Goal: Task Accomplishment & Management: Use online tool/utility

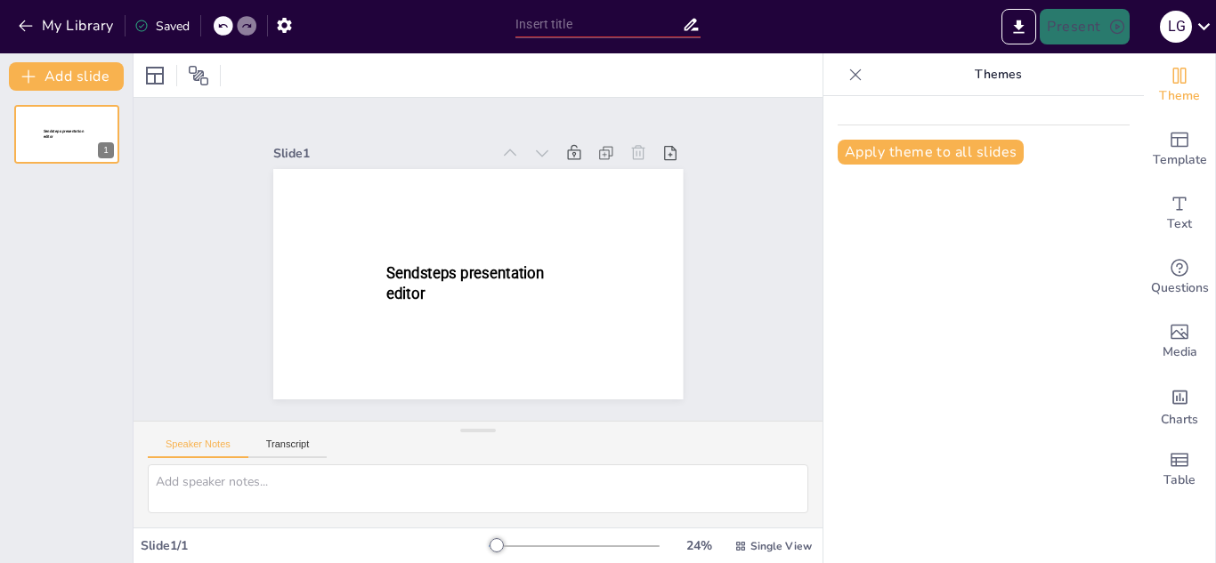
type input "New Sendsteps"
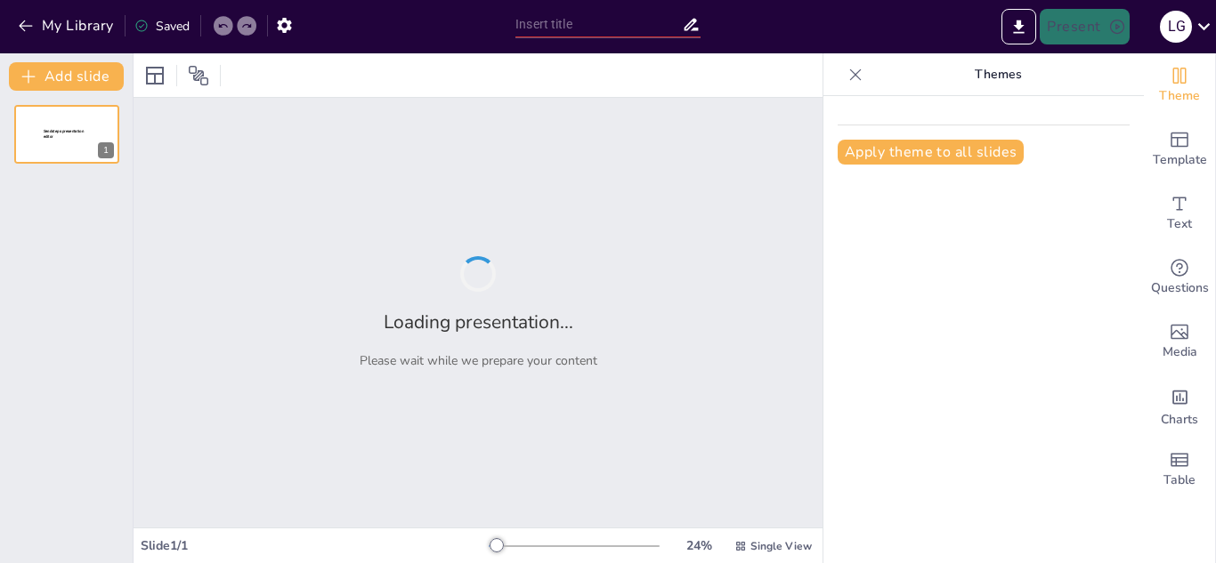
type input "Explicación funcionamiento de las salas"
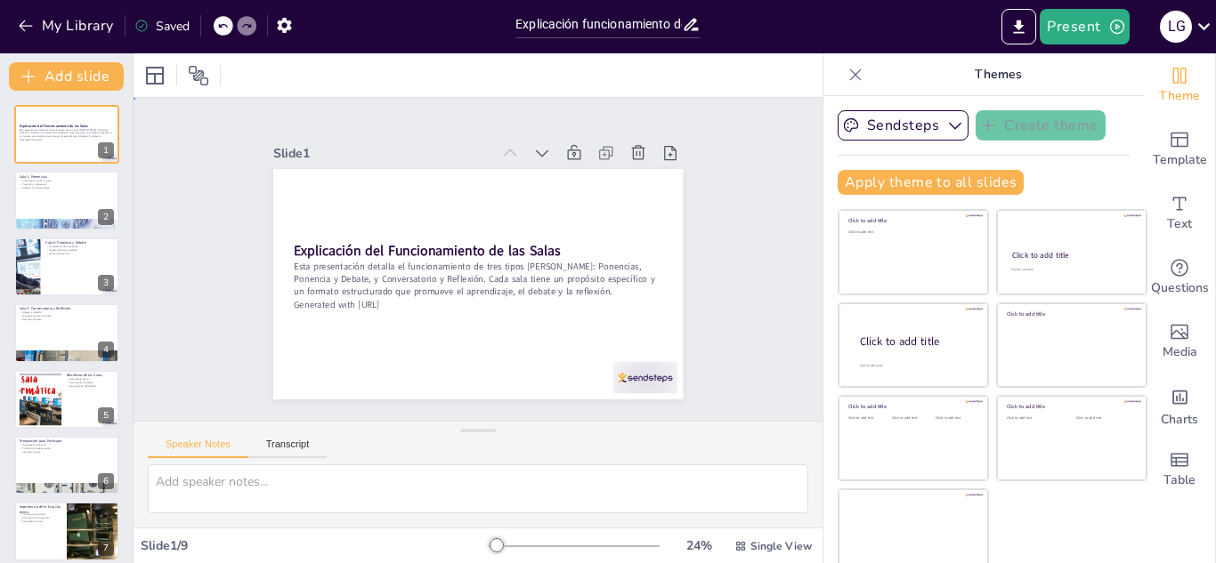
click at [746, 288] on div "Slide 1 Explicación del Funcionamiento de las Salas Esta presentación detalla e…" at bounding box center [478, 259] width 667 height 747
click at [740, 279] on div "Slide 1 Explicación del Funcionamiento de las Salas Esta presentación detalla e…" at bounding box center [478, 259] width 755 height 520
click at [61, 199] on div at bounding box center [66, 201] width 107 height 61
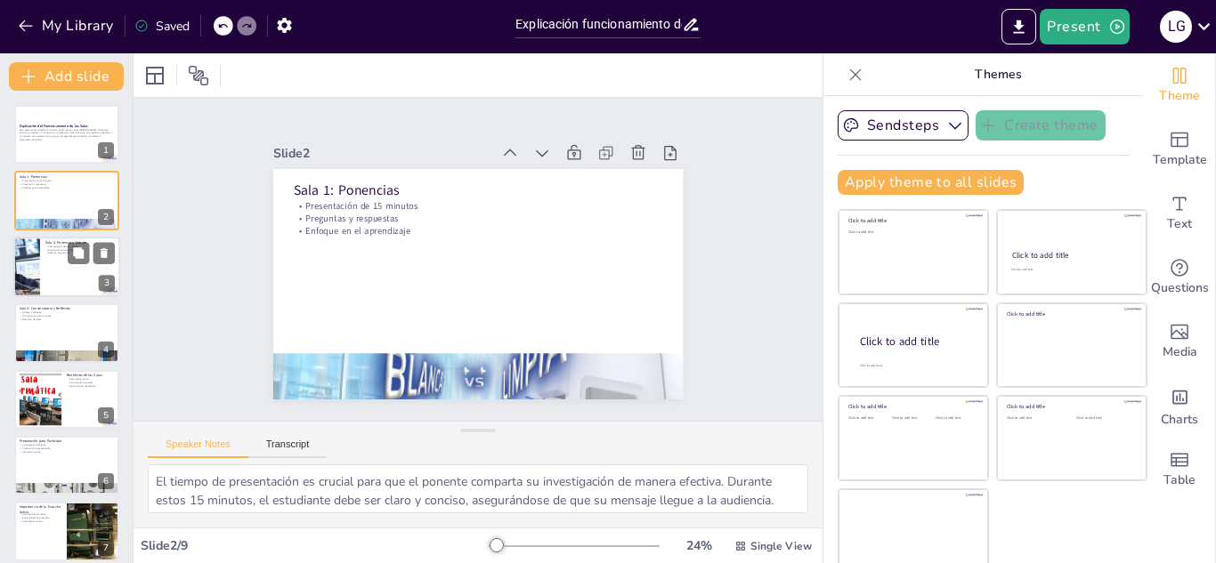
click at [56, 266] on div at bounding box center [66, 267] width 107 height 61
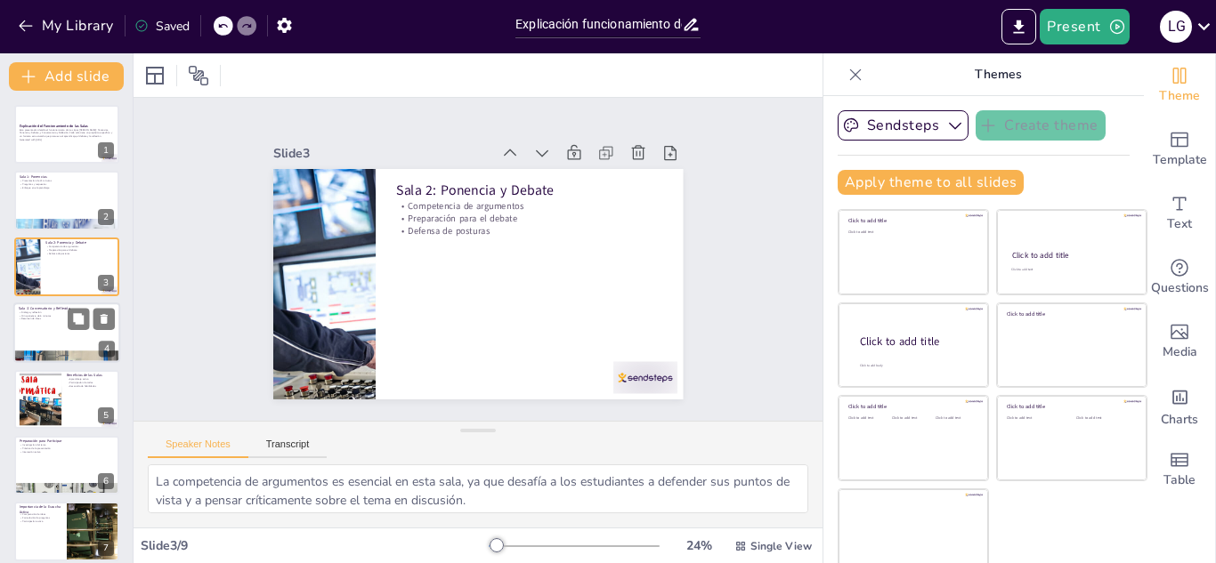
click at [54, 320] on p "Resumen de ideas" at bounding box center [67, 320] width 96 height 4
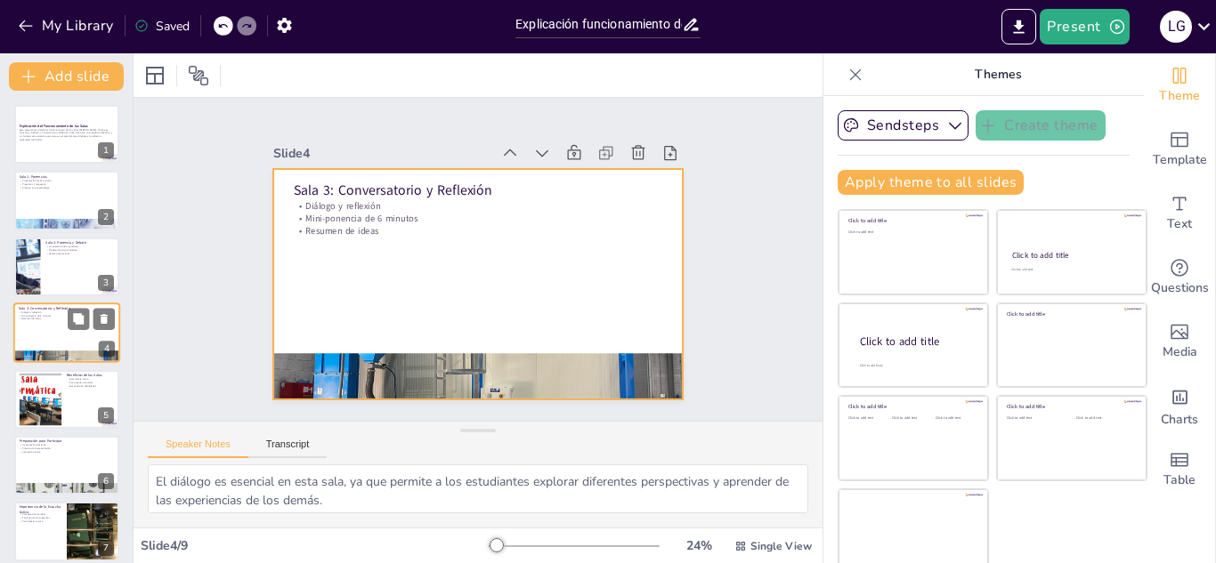
scroll to position [6, 0]
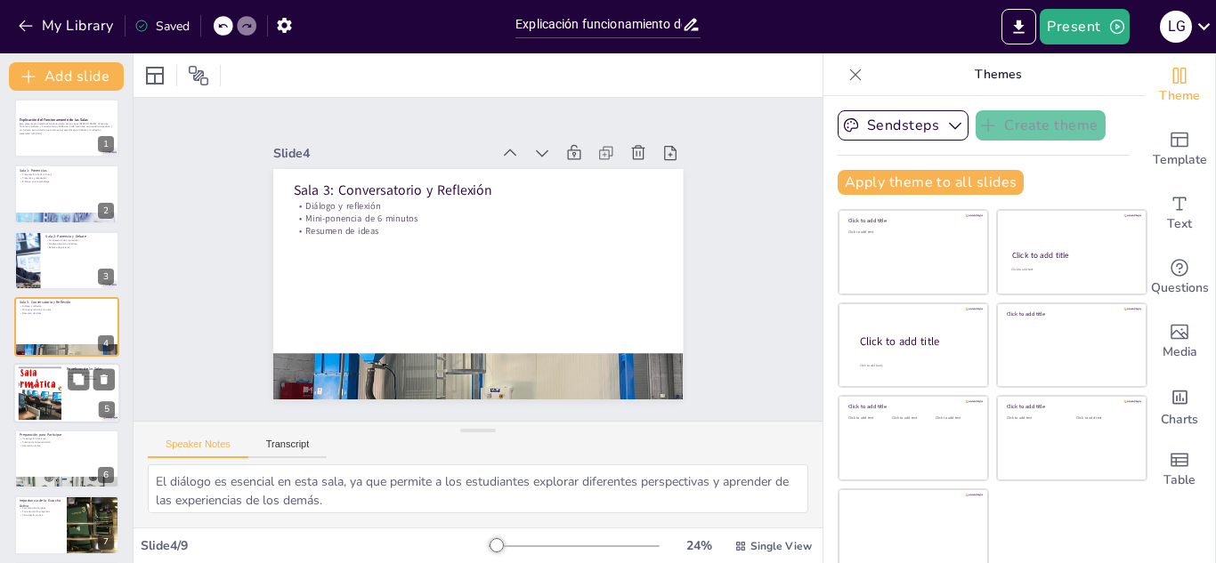
click at [59, 377] on div at bounding box center [40, 393] width 96 height 54
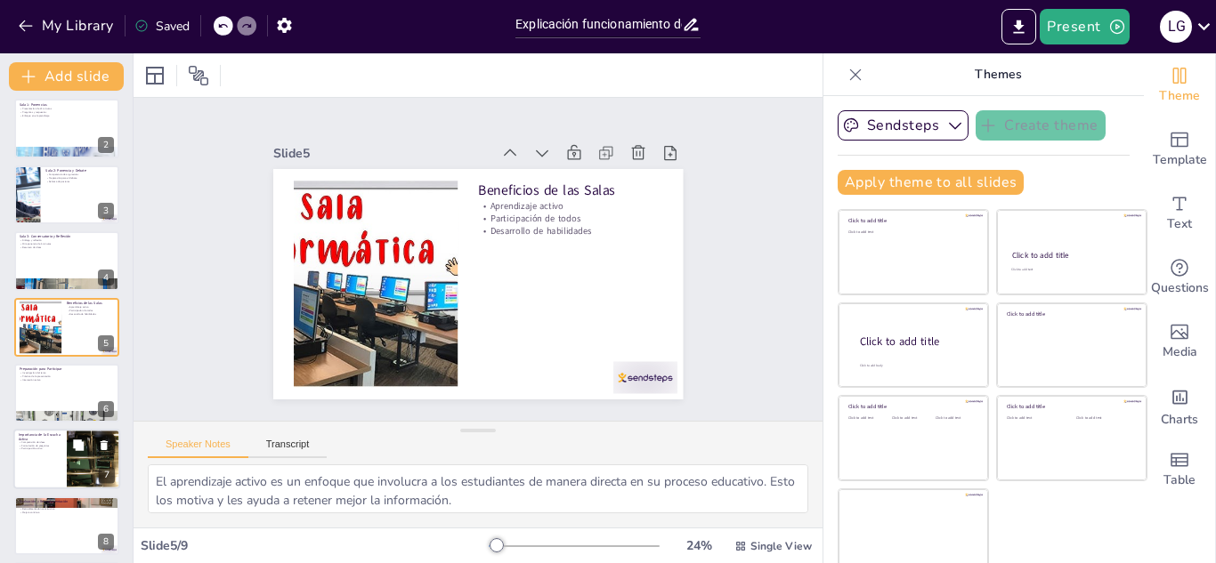
click at [58, 449] on p "Participación activa" at bounding box center [40, 450] width 43 height 4
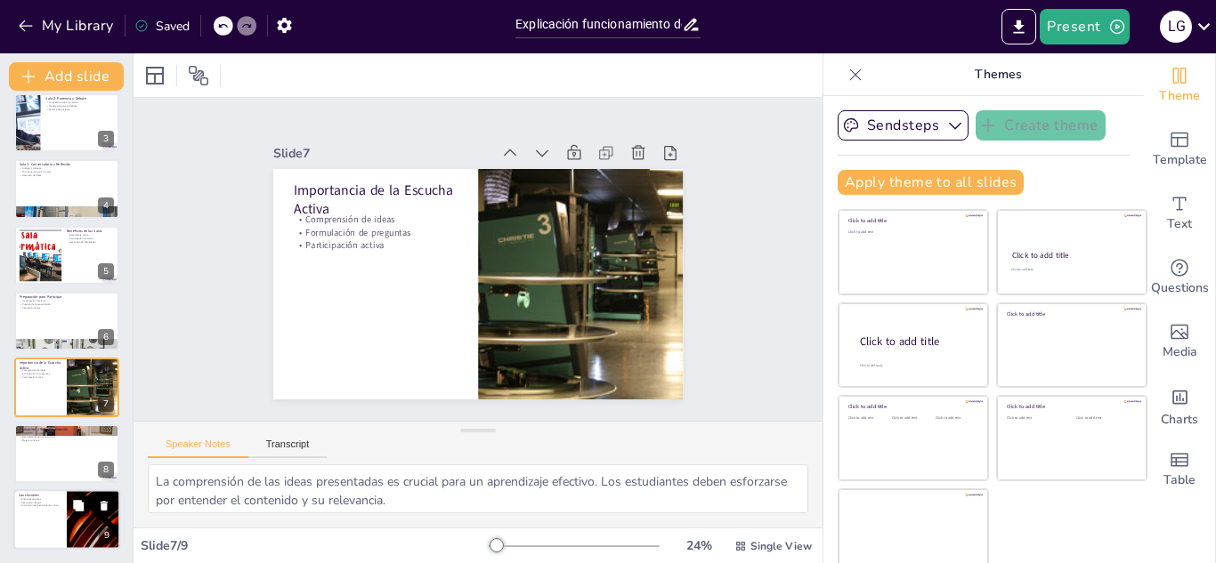
click at [44, 522] on div at bounding box center [66, 519] width 107 height 61
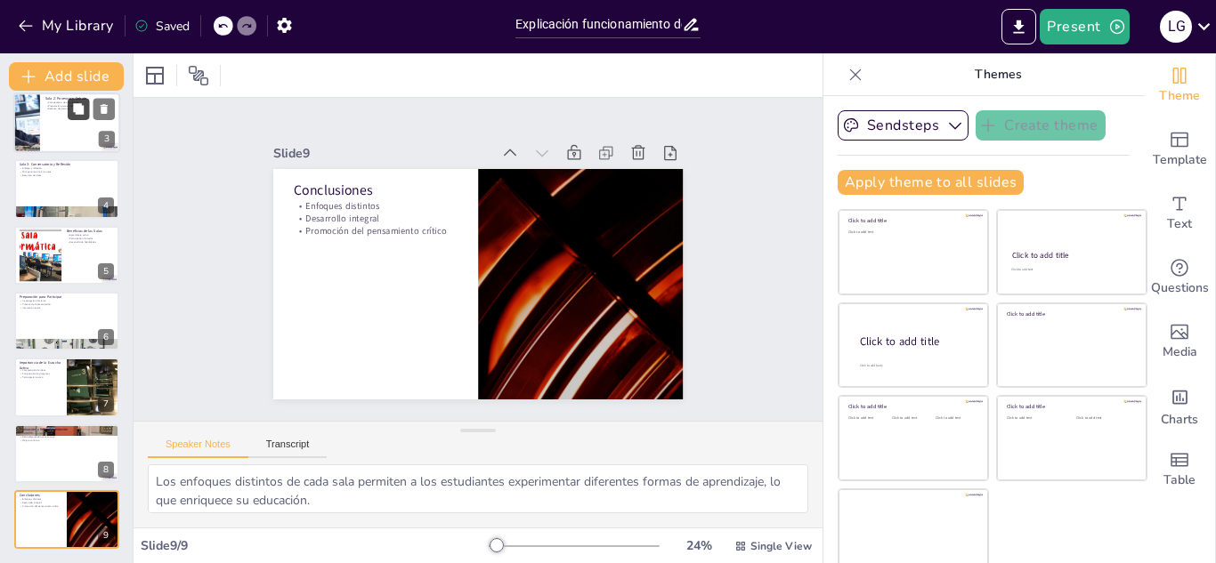
click at [75, 117] on button at bounding box center [78, 108] width 21 height 21
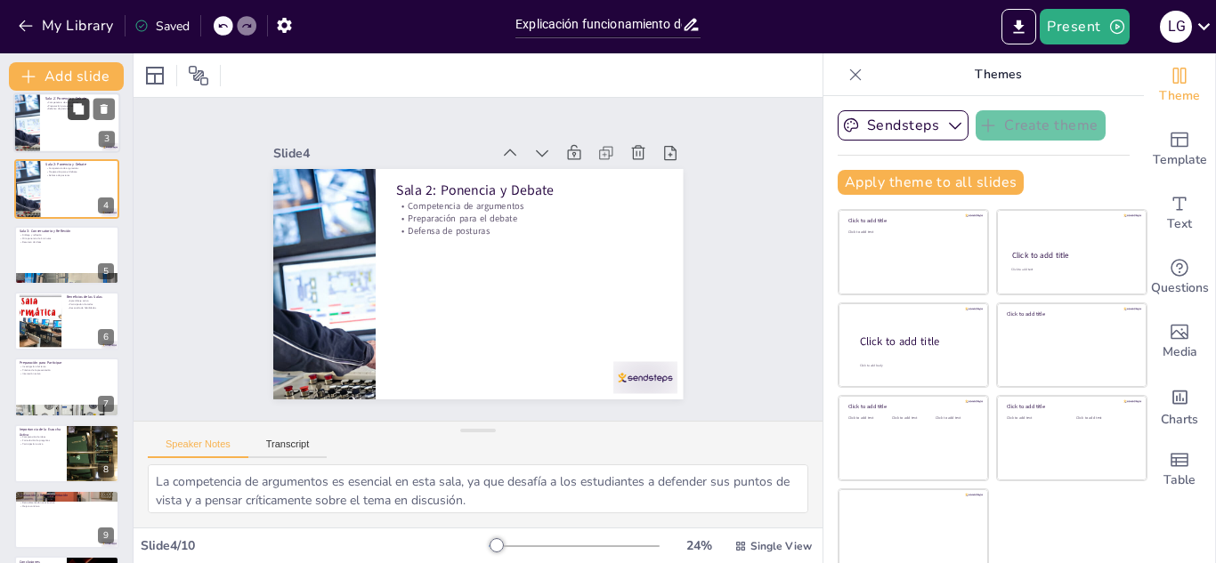
scroll to position [6, 0]
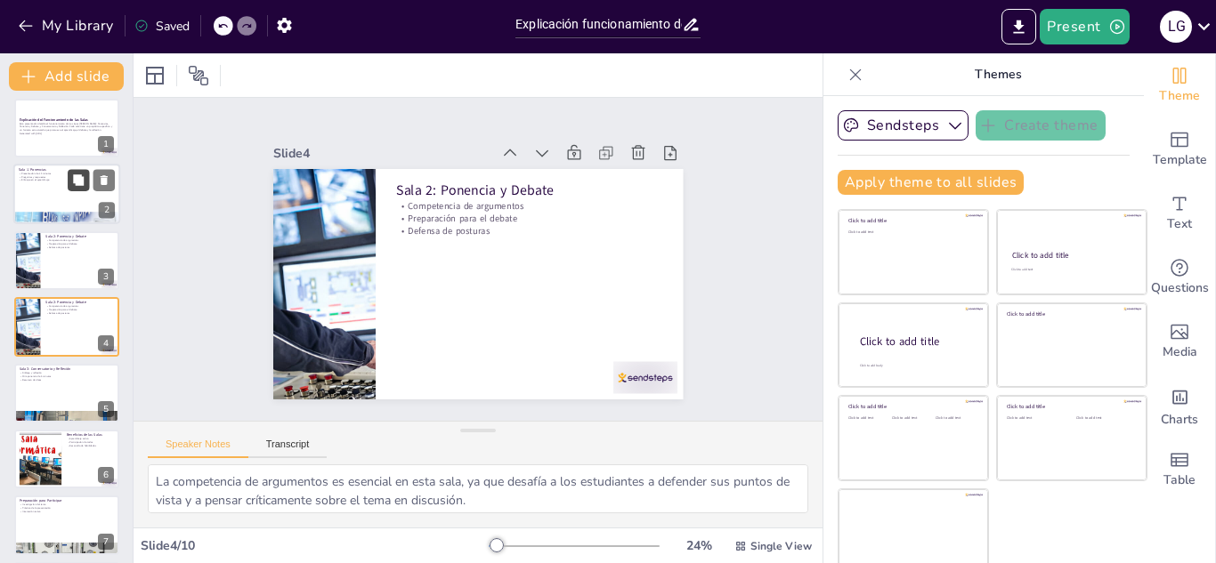
click at [70, 183] on button at bounding box center [78, 180] width 21 height 21
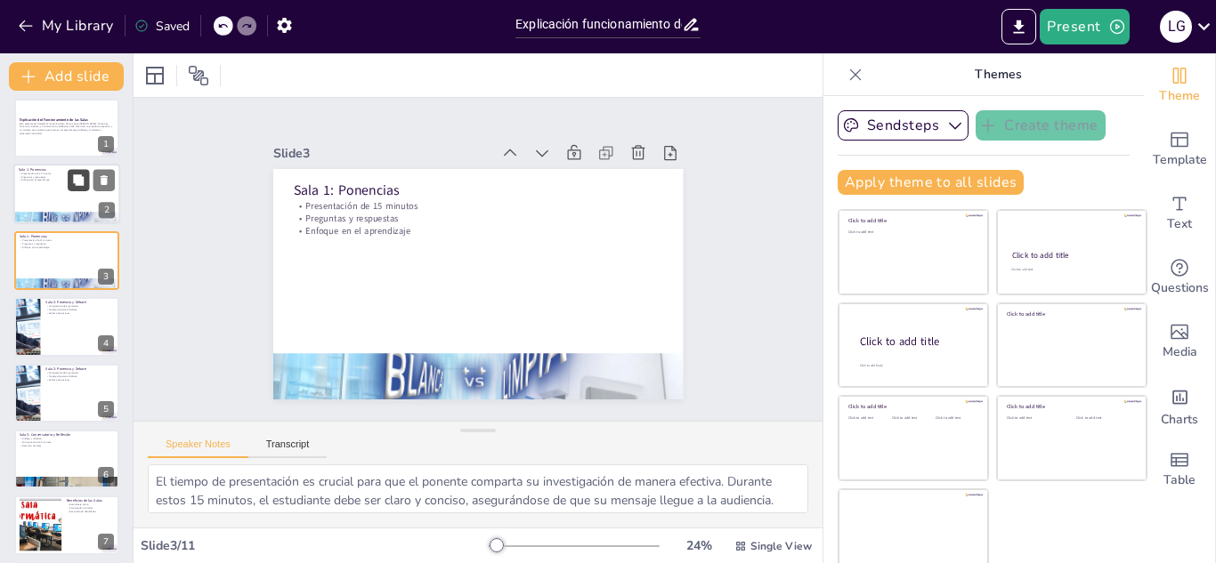
scroll to position [0, 0]
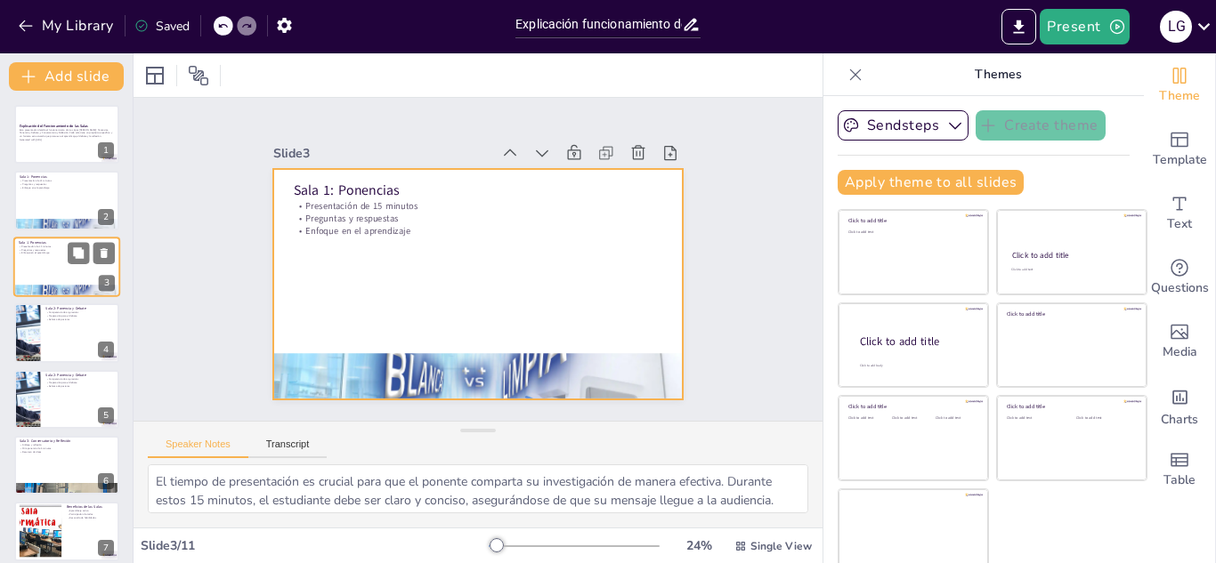
click at [62, 268] on div at bounding box center [66, 267] width 107 height 61
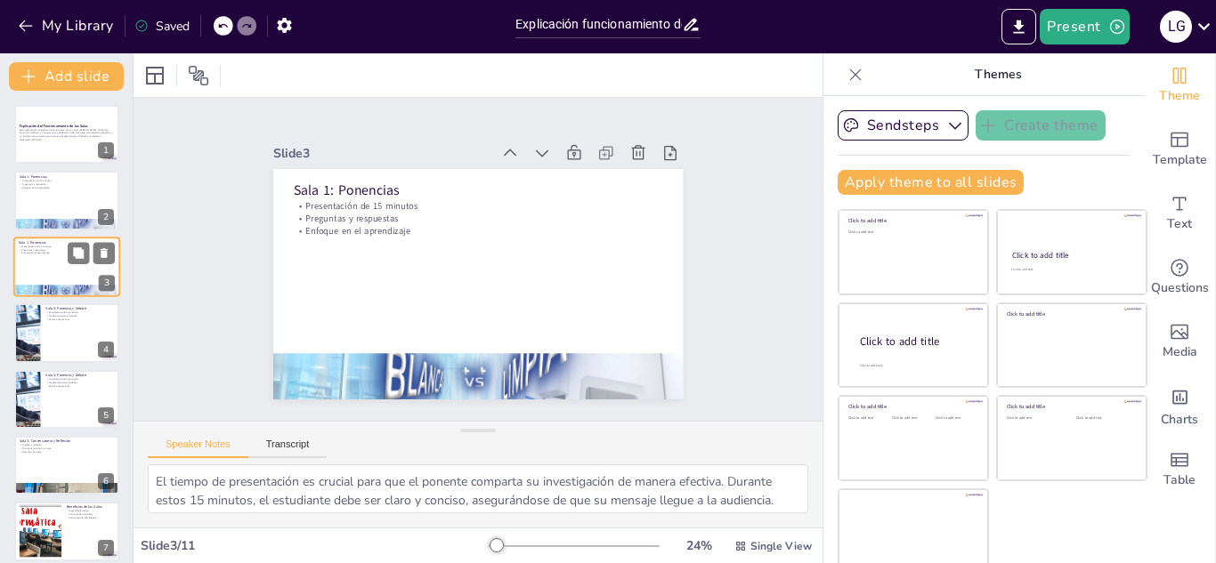
click at [62, 268] on div at bounding box center [66, 267] width 107 height 61
click at [62, 342] on div at bounding box center [66, 333] width 107 height 61
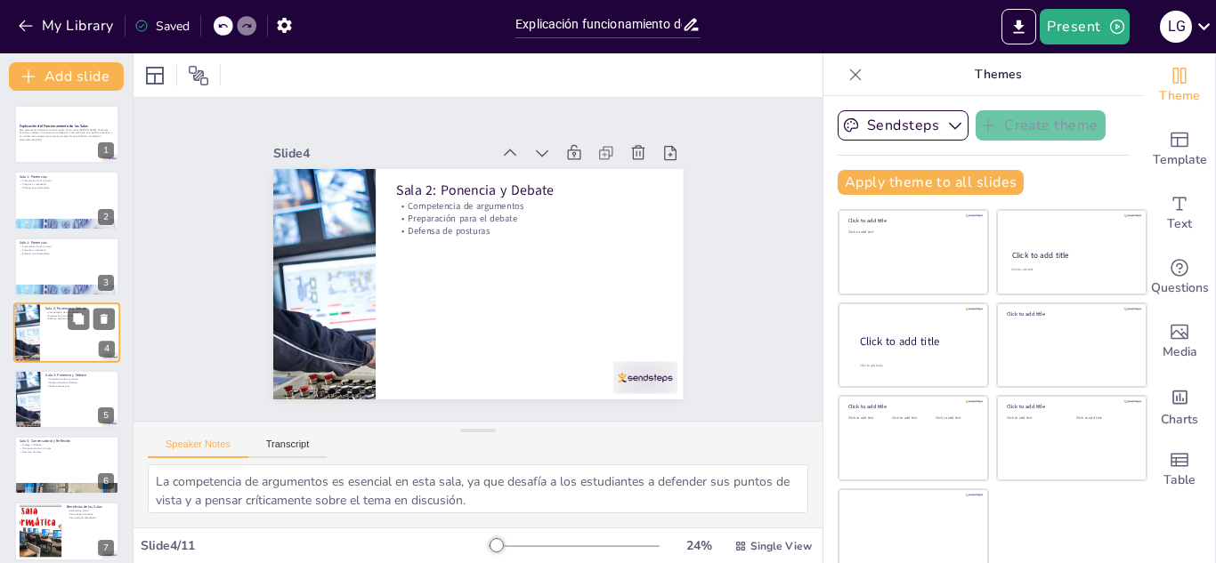
scroll to position [6, 0]
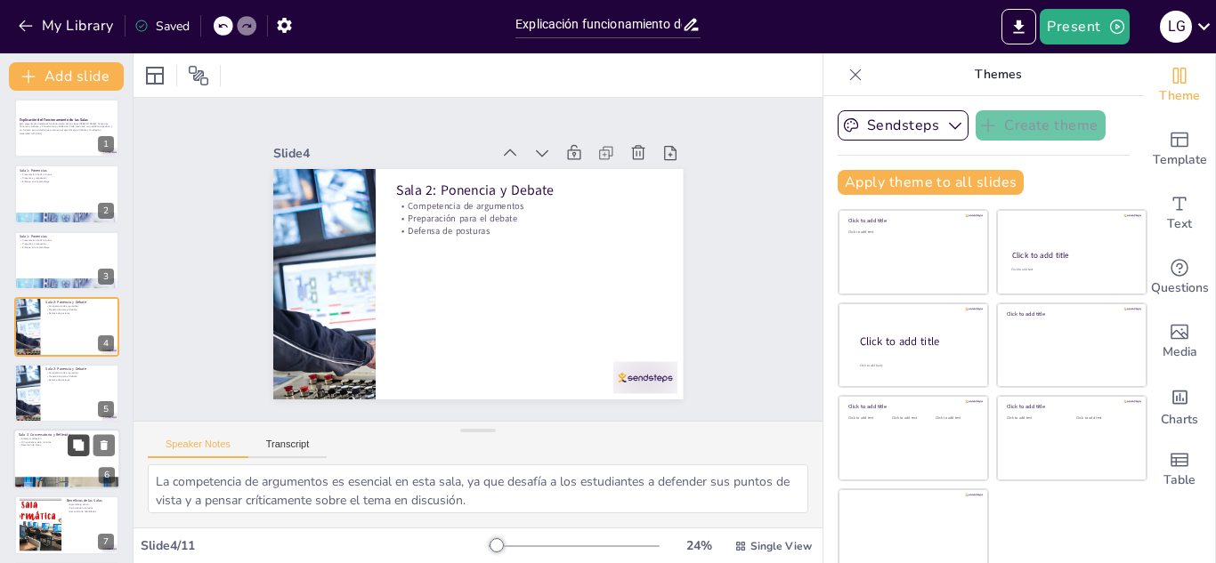
click at [69, 455] on button at bounding box center [78, 444] width 21 height 21
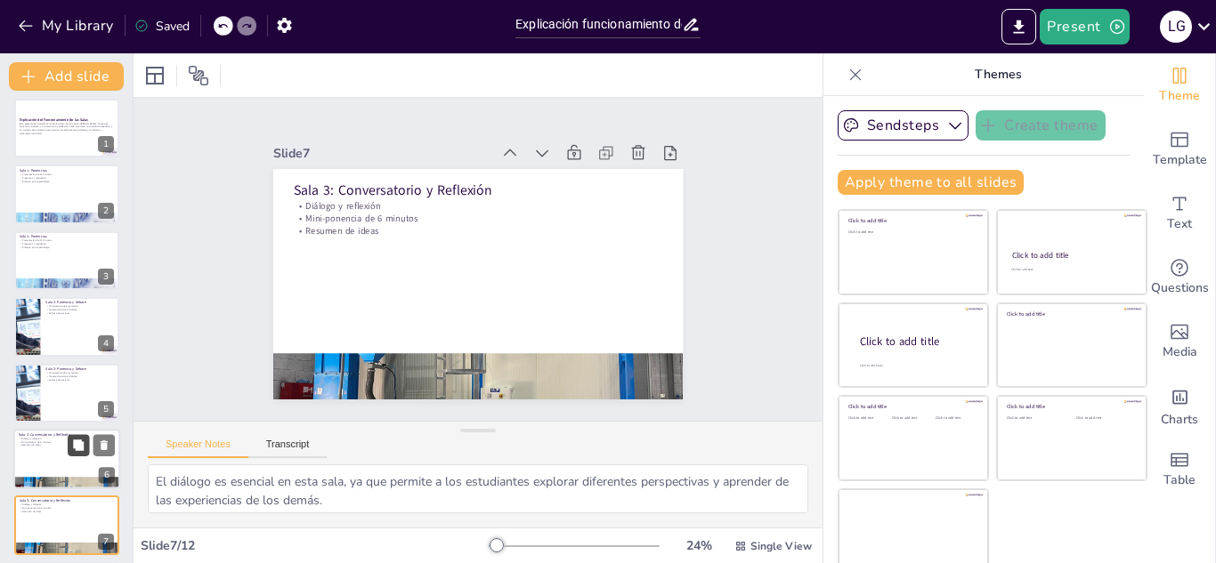
scroll to position [205, 0]
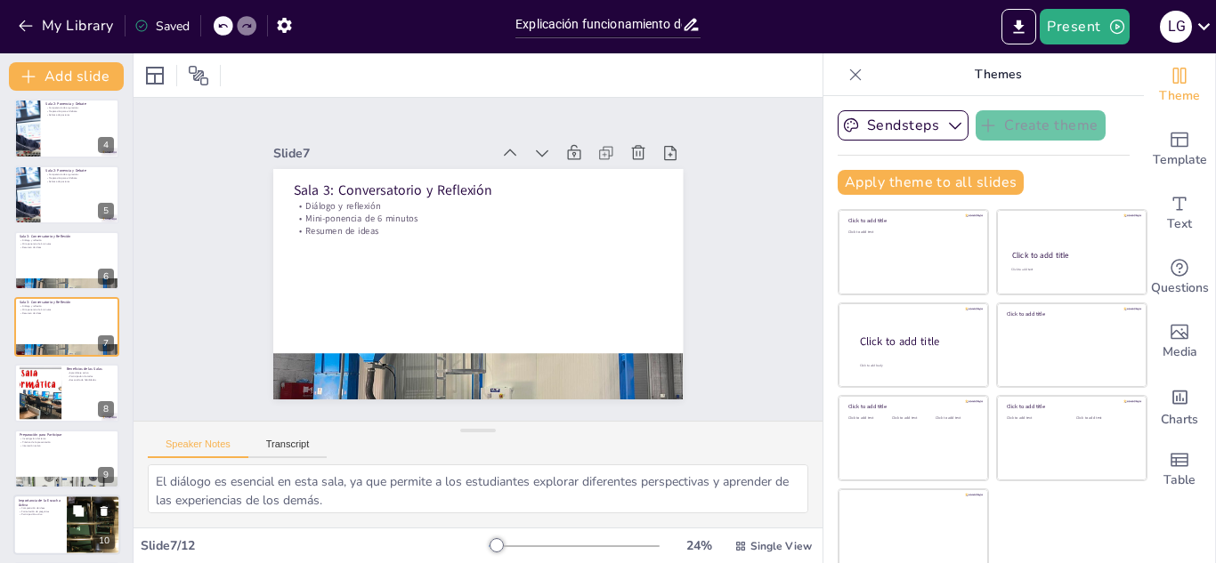
click at [54, 519] on div at bounding box center [66, 526] width 107 height 61
type textarea "La comprensión de las ideas presentadas es crucial para un aprendizaje efectivo…"
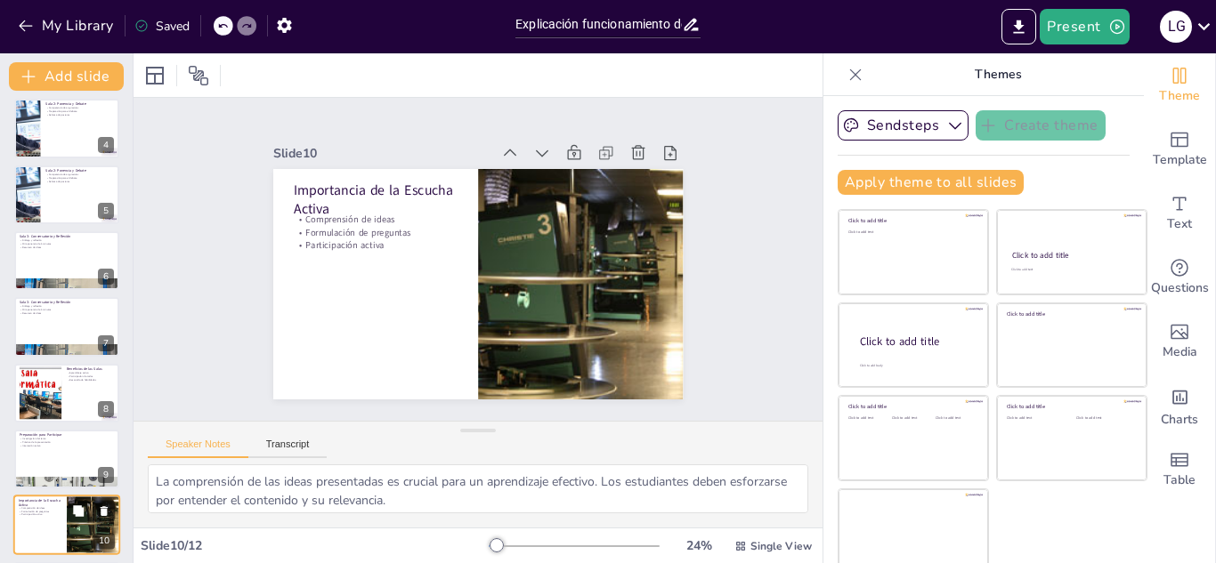
scroll to position [344, 0]
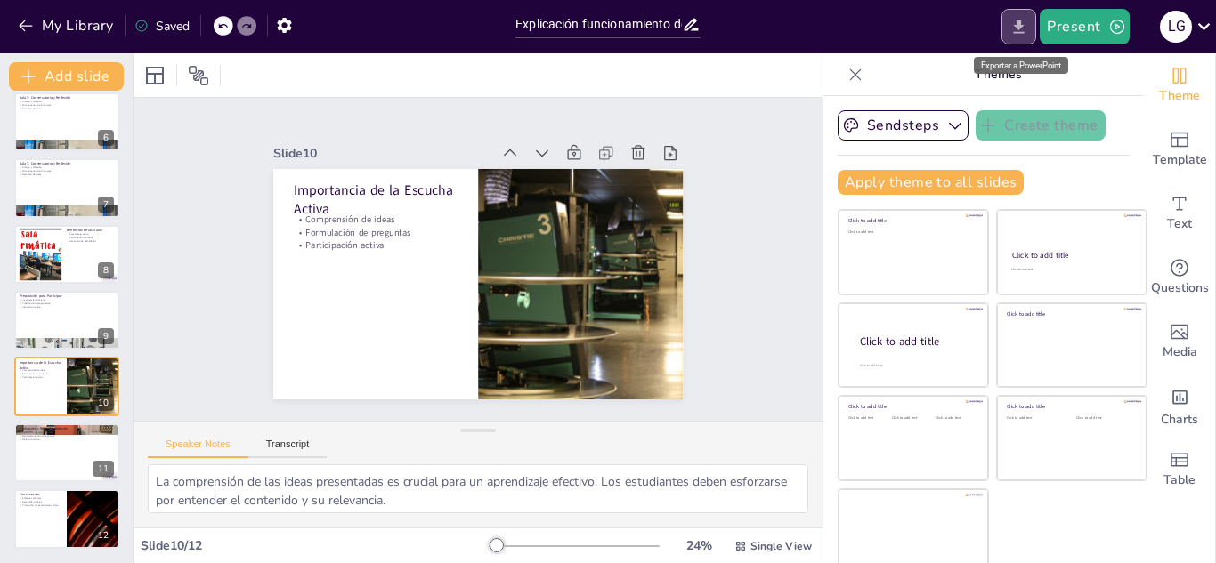
click at [1007, 20] on button "Export to PowerPoint" at bounding box center [1018, 27] width 35 height 36
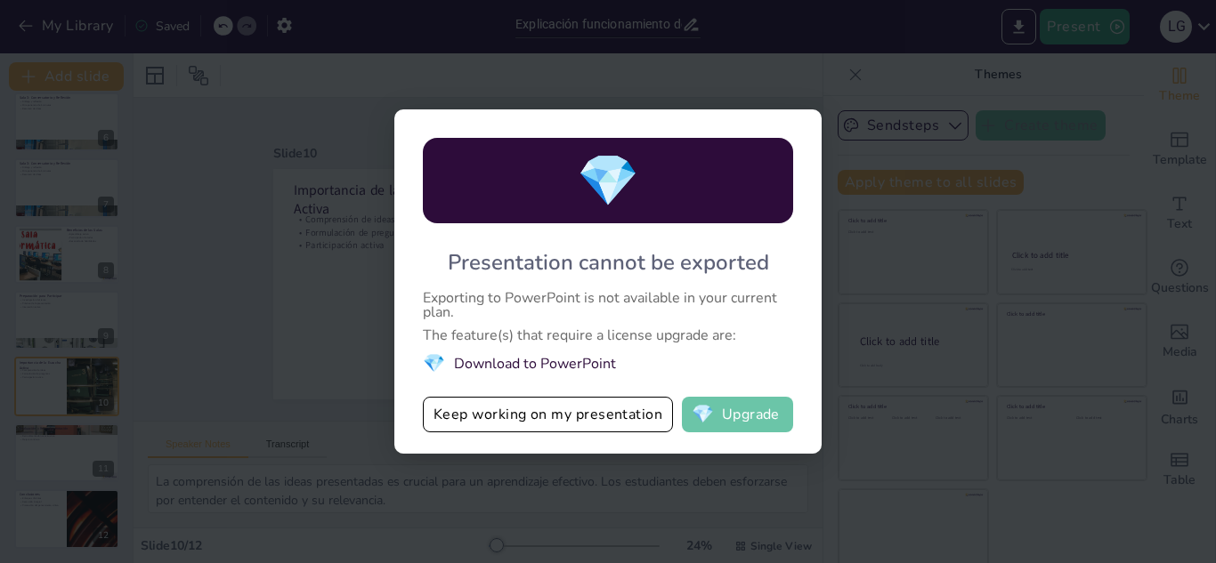
click at [694, 418] on span "💎" at bounding box center [702, 415] width 22 height 18
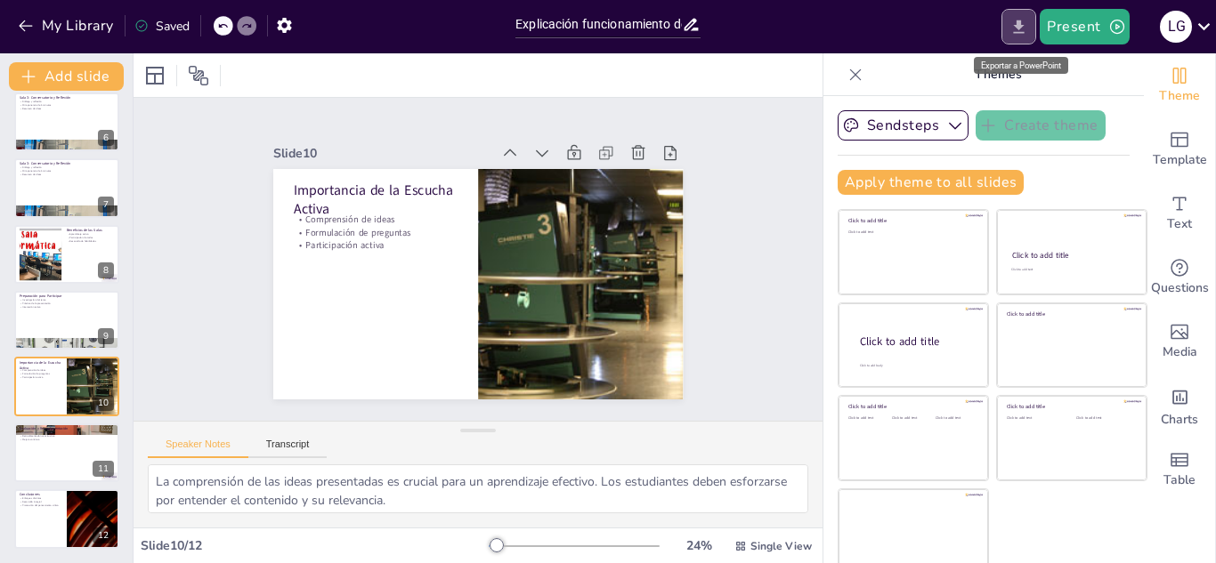
click at [1022, 19] on icon "Export to PowerPoint" at bounding box center [1018, 27] width 19 height 19
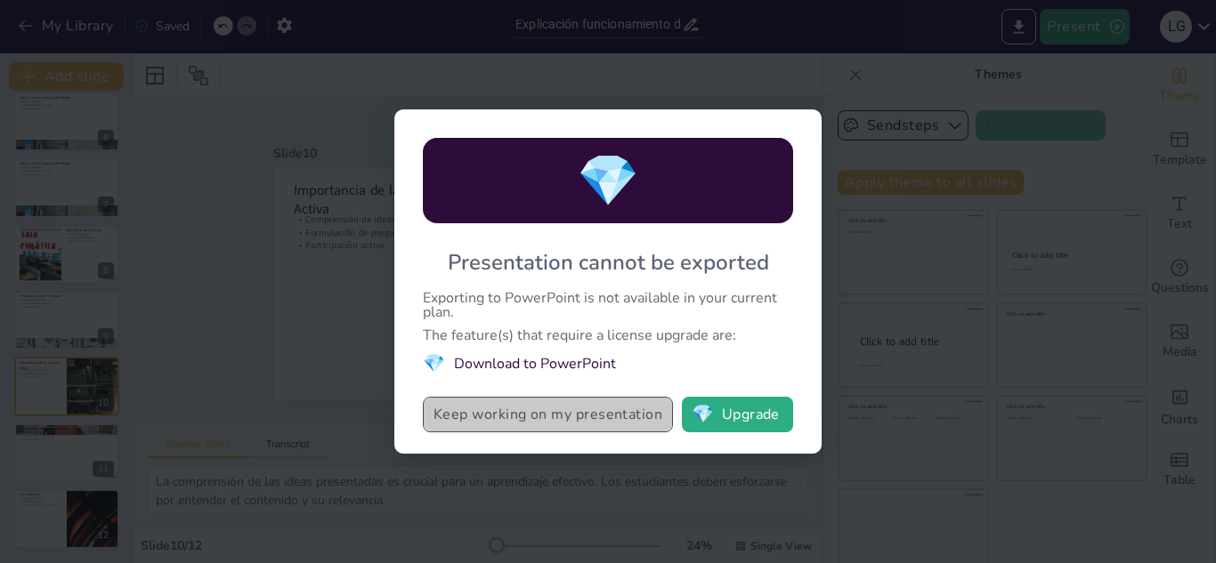
click at [528, 423] on button "Keep working on my presentation" at bounding box center [548, 415] width 250 height 36
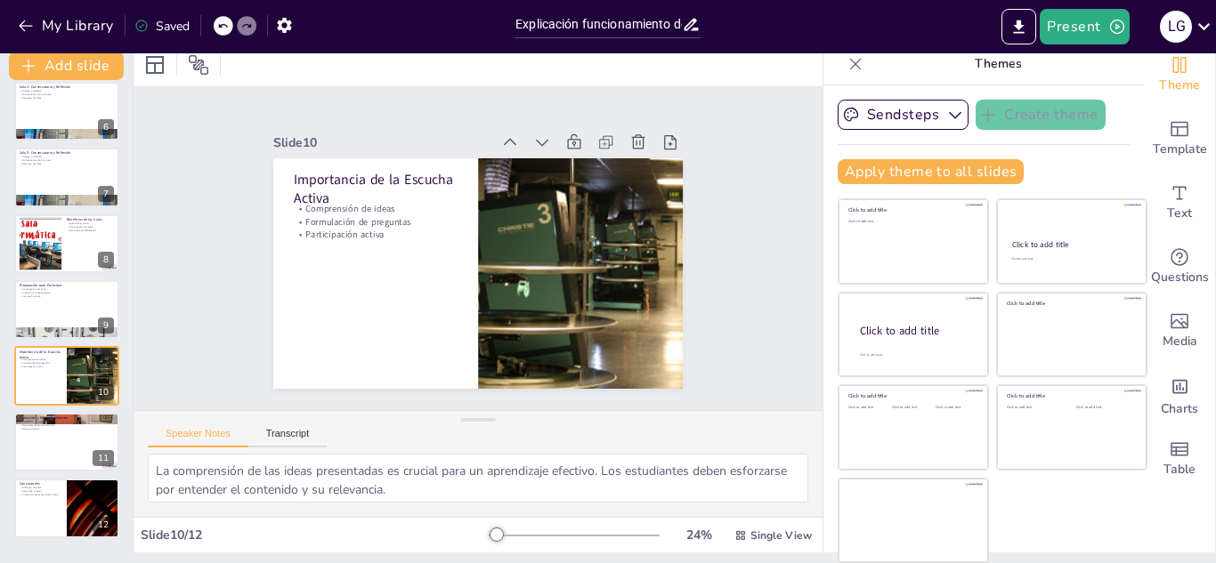
scroll to position [0, 0]
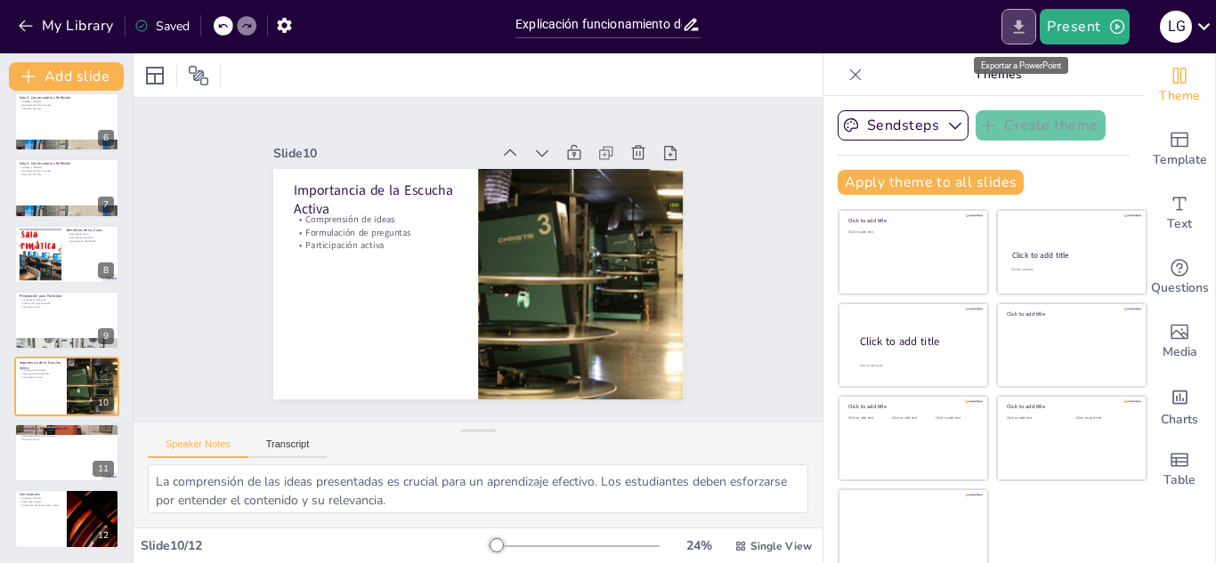
click at [1025, 28] on icon "Export to PowerPoint" at bounding box center [1018, 27] width 19 height 19
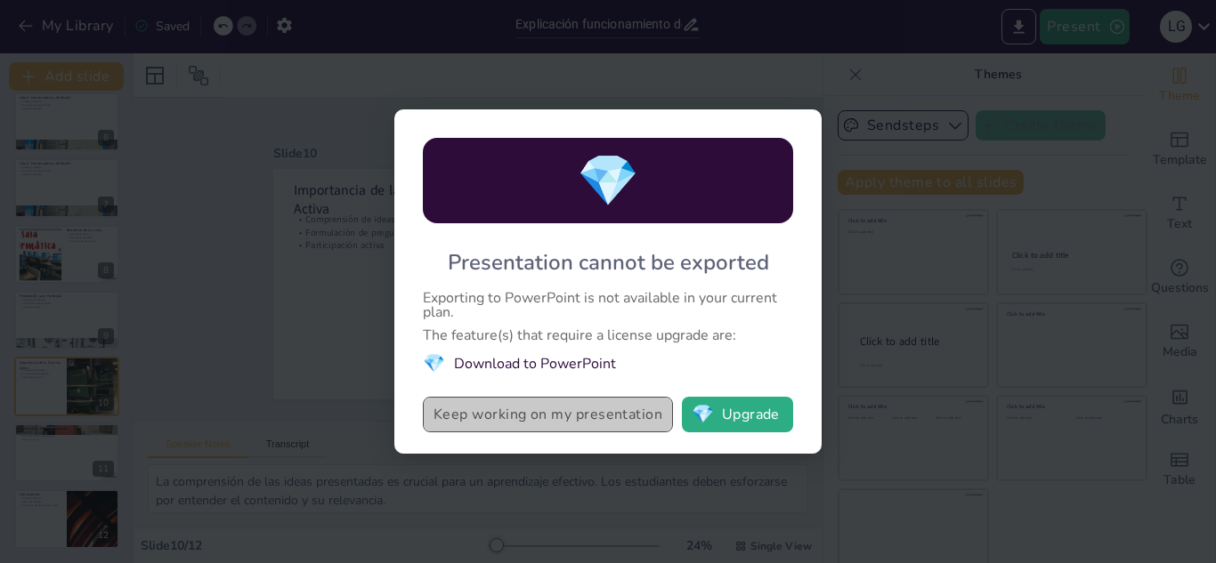
click at [605, 417] on button "Keep working on my presentation" at bounding box center [548, 415] width 250 height 36
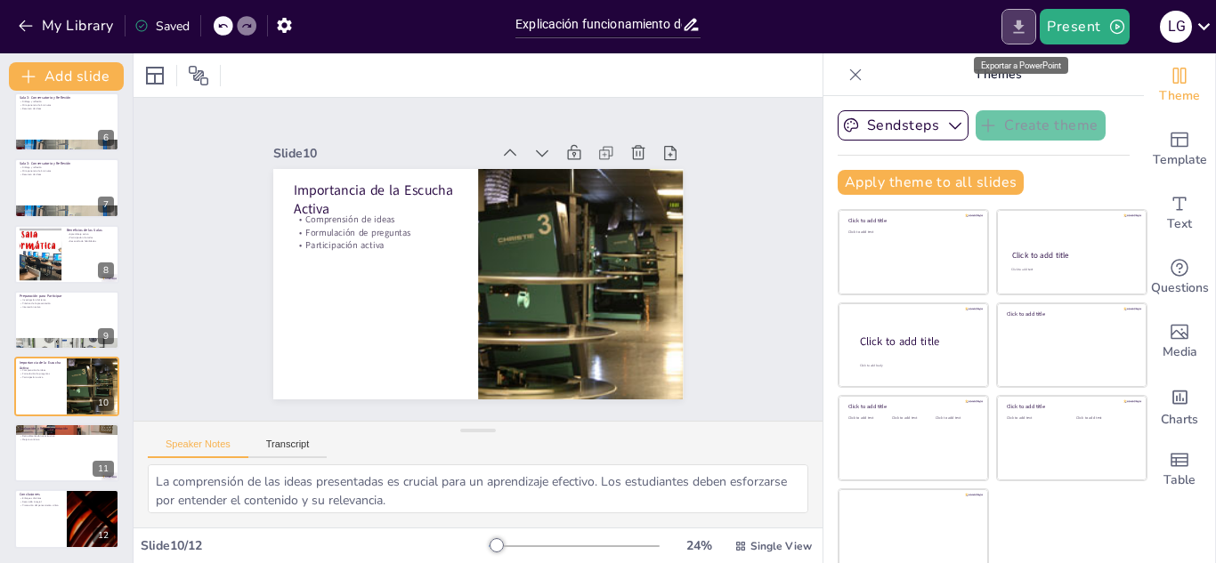
click at [1008, 26] on button "Export to PowerPoint" at bounding box center [1018, 27] width 35 height 36
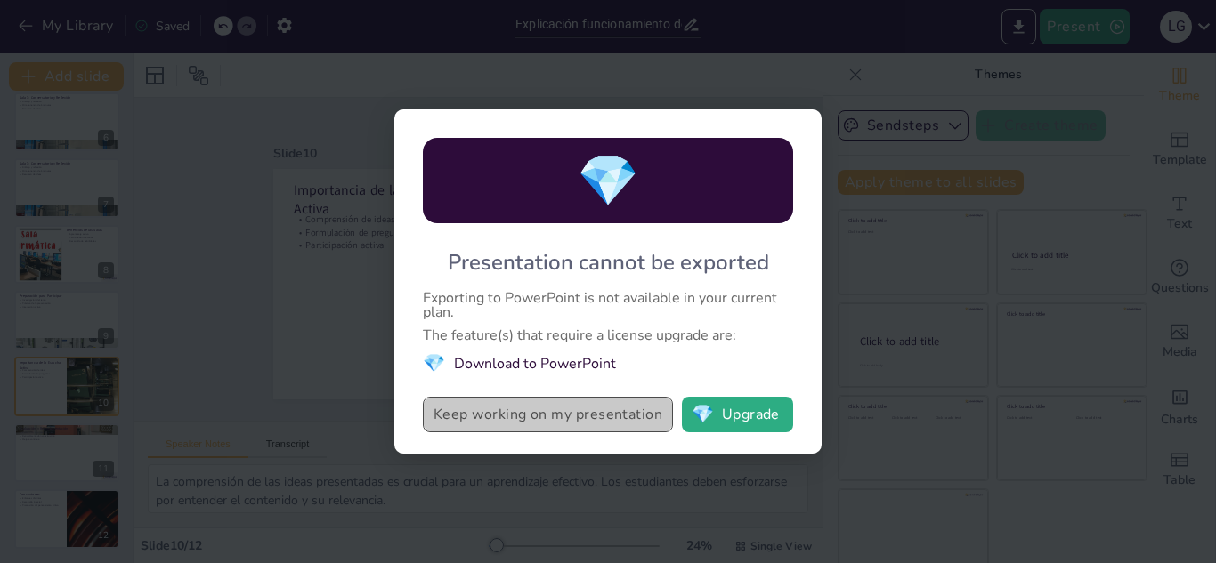
click at [537, 419] on button "Keep working on my presentation" at bounding box center [548, 415] width 250 height 36
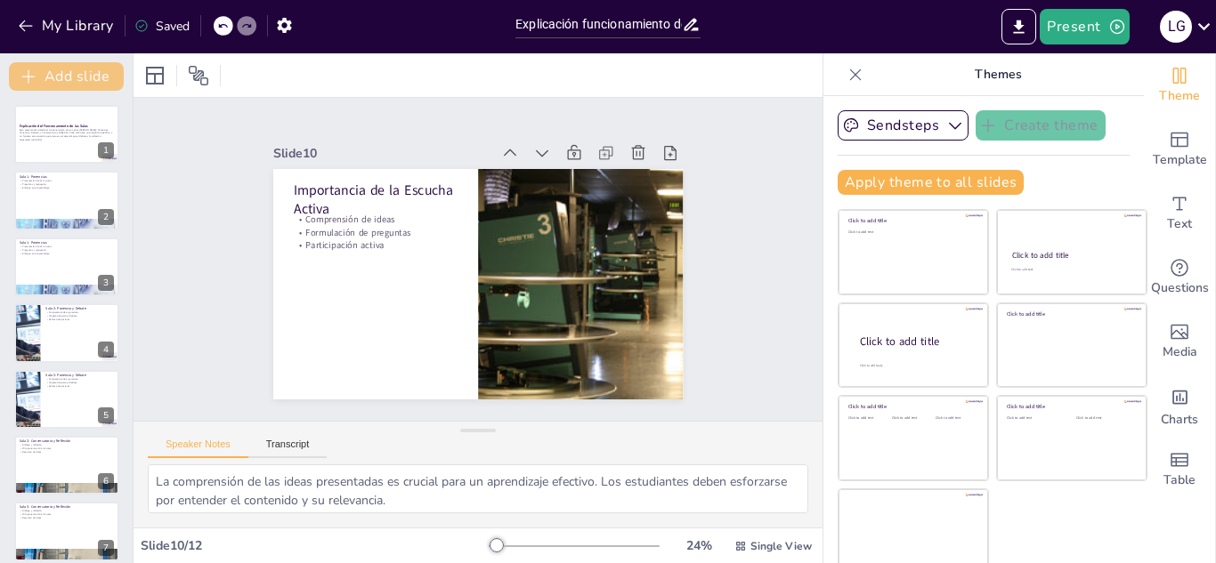
drag, startPoint x: 94, startPoint y: 56, endPoint x: 94, endPoint y: 82, distance: 25.8
click at [94, 82] on div "Add slide Explicación del Funcionamiento de las Salas Esta presentación detalla…" at bounding box center [66, 308] width 133 height 510
click at [94, 82] on button "Add slide" at bounding box center [66, 76] width 115 height 28
